Goal: Transaction & Acquisition: Book appointment/travel/reservation

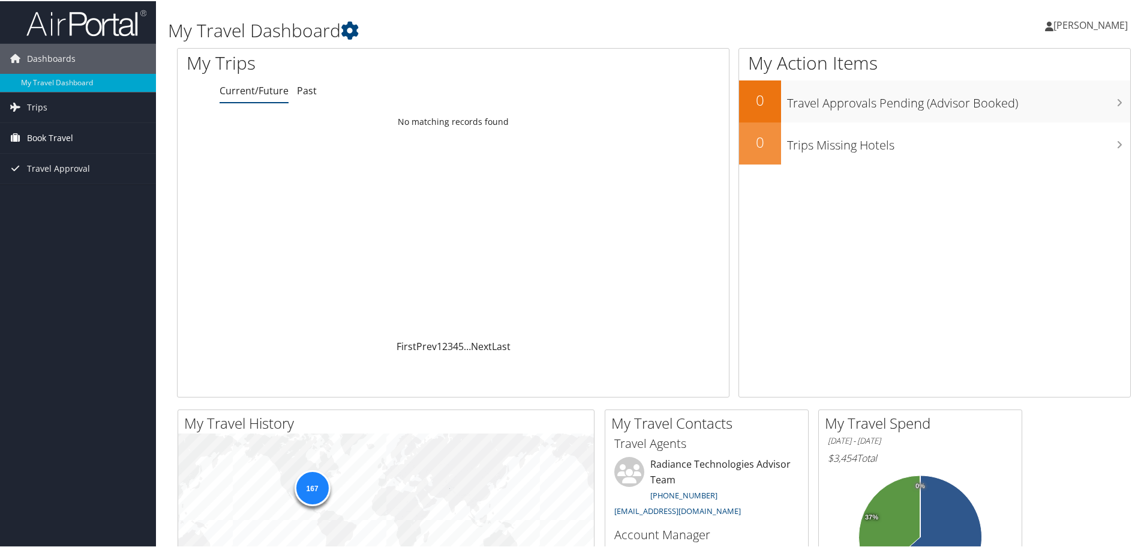
click at [43, 132] on span "Book Travel" at bounding box center [50, 137] width 46 height 30
click at [56, 201] on link "Book/Manage Online Trips" at bounding box center [78, 197] width 156 height 18
